Goal: Information Seeking & Learning: Learn about a topic

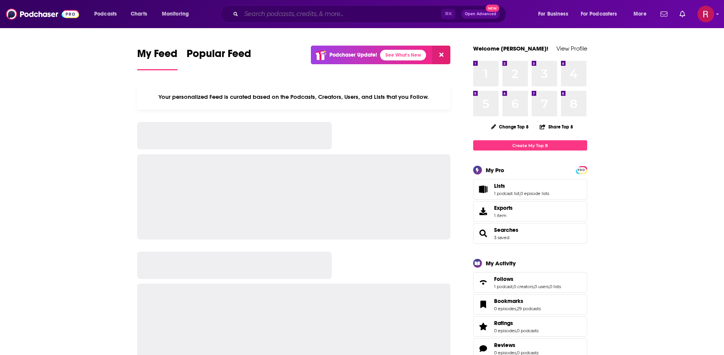
click at [359, 16] on input "Search podcasts, credits, & more..." at bounding box center [341, 14] width 200 height 12
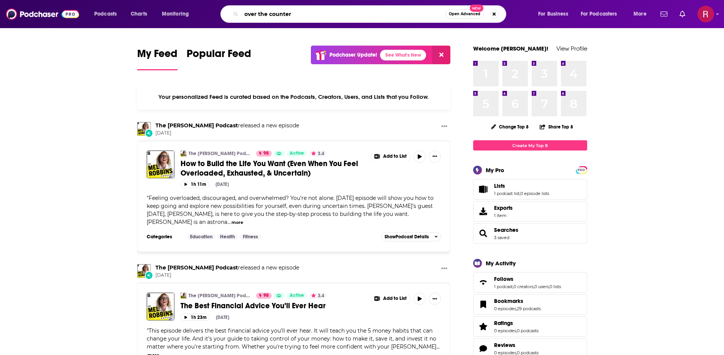
type input "over the counter"
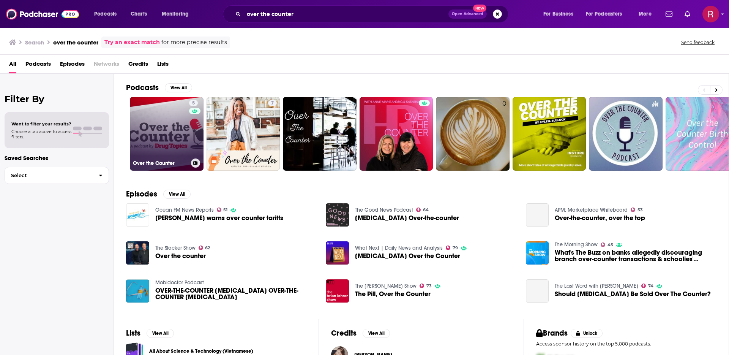
click at [164, 134] on link "5 Over the Counter" at bounding box center [167, 134] width 74 height 74
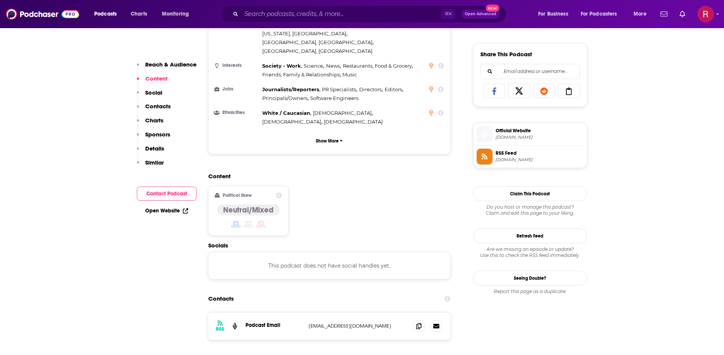
scroll to position [540, 0]
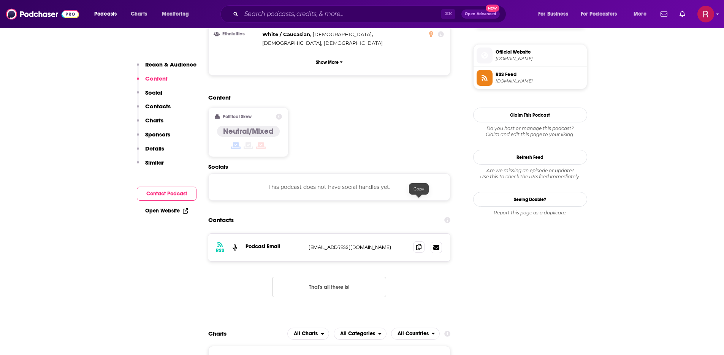
click at [417, 244] on icon at bounding box center [418, 247] width 5 height 6
